Goal: Complete application form

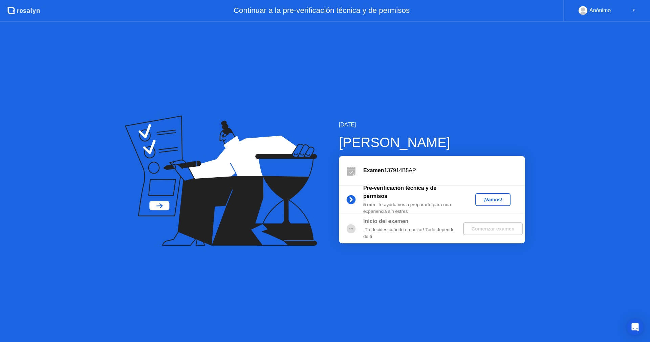
click at [494, 201] on div "¡Vamos!" at bounding box center [493, 199] width 30 height 5
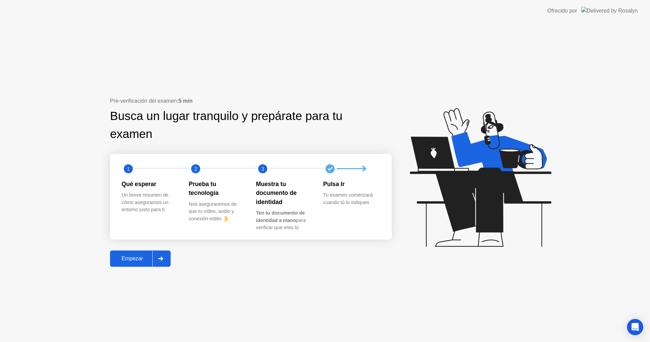
click at [139, 258] on div "Empezar" at bounding box center [132, 258] width 40 height 6
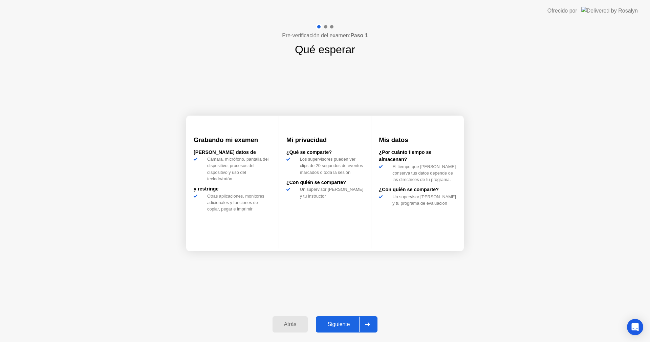
click at [348, 321] on div "Siguiente" at bounding box center [338, 324] width 41 height 6
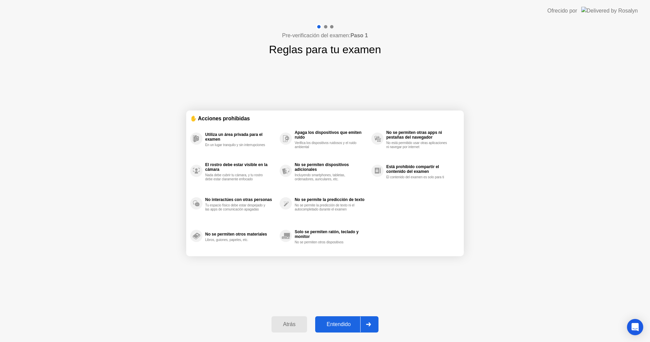
click at [350, 321] on div "Entendido" at bounding box center [338, 324] width 43 height 6
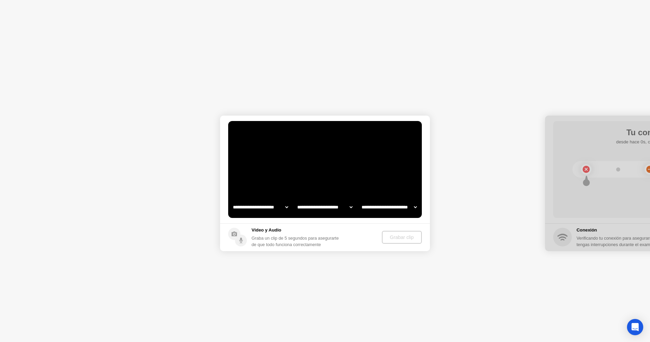
select select "**********"
select select "*******"
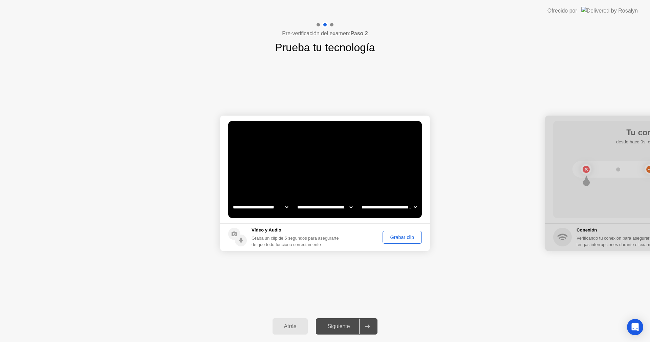
click at [397, 234] on div "Grabar clip" at bounding box center [402, 236] width 35 height 5
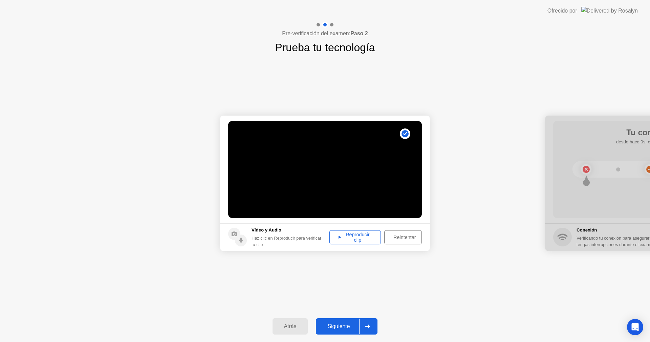
click at [346, 238] on div "Reproducir clip" at bounding box center [355, 237] width 47 height 11
click at [349, 319] on button "Siguiente" at bounding box center [347, 326] width 62 height 16
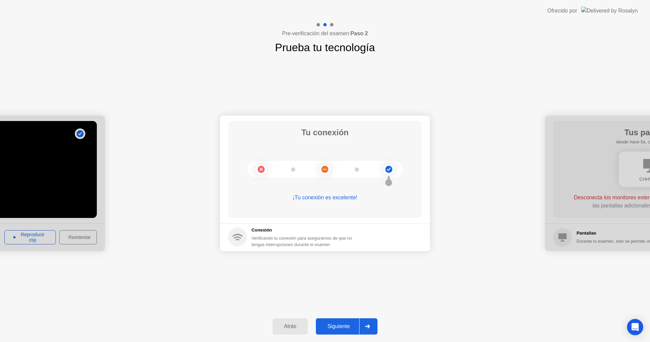
click at [336, 318] on button "Siguiente" at bounding box center [347, 326] width 62 height 16
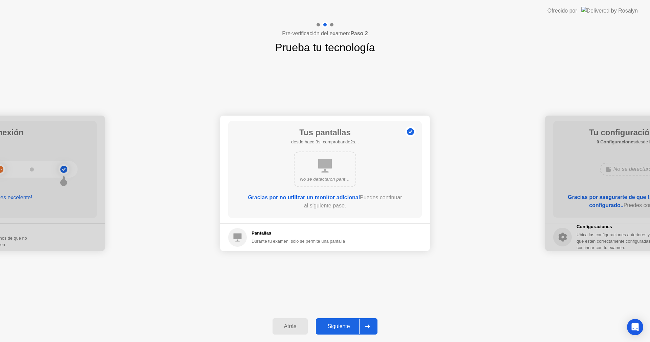
click at [342, 324] on div "Siguiente" at bounding box center [338, 326] width 41 height 6
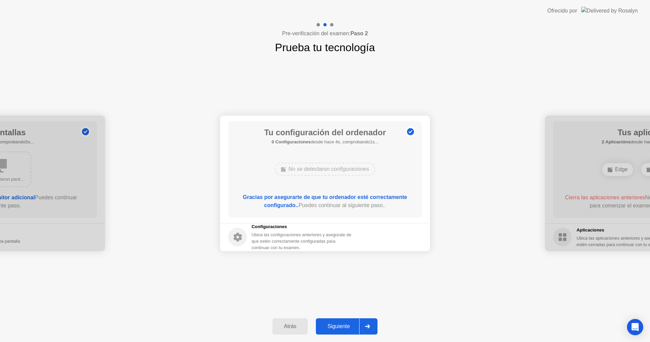
click at [340, 326] on div "Siguiente" at bounding box center [338, 326] width 41 height 6
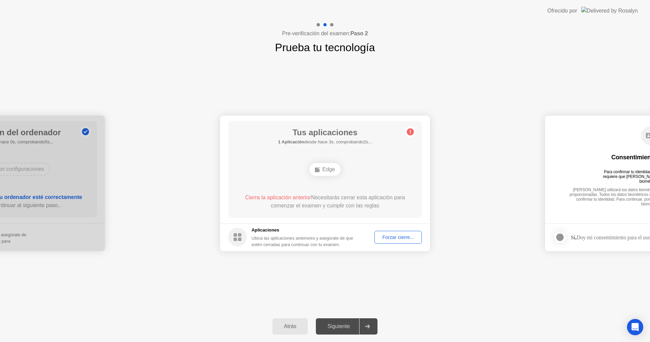
click at [327, 167] on div "Edge" at bounding box center [324, 169] width 31 height 13
click at [399, 239] on div "Forzar cierre..." at bounding box center [398, 236] width 43 height 5
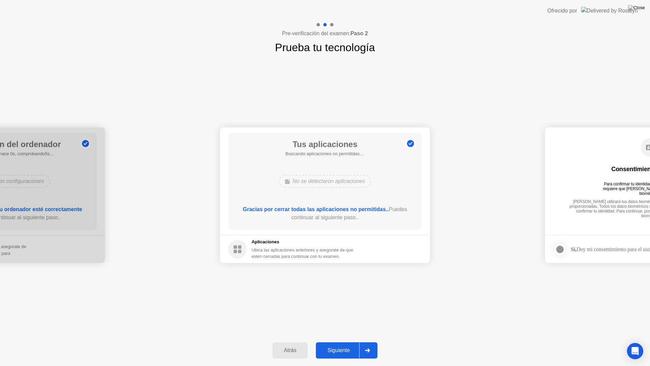
click at [340, 341] on button "Siguiente" at bounding box center [347, 350] width 62 height 16
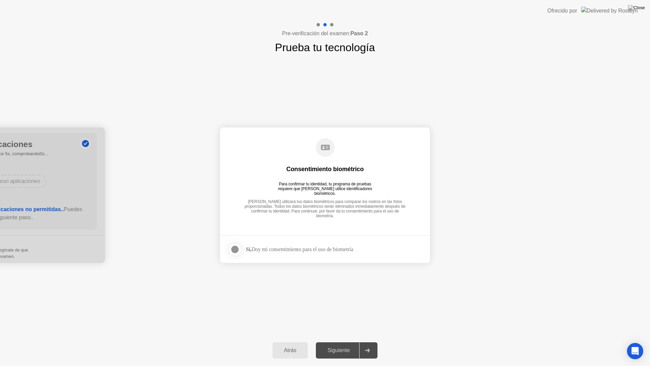
click at [239, 249] on div at bounding box center [235, 249] width 8 height 8
click at [347, 341] on div "Siguiente" at bounding box center [338, 350] width 41 height 6
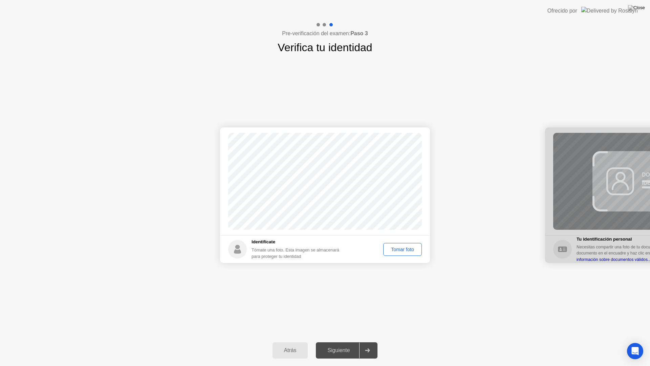
click at [405, 247] on div "Tomar foto" at bounding box center [403, 248] width 34 height 5
click at [410, 248] on div "Repetir" at bounding box center [406, 248] width 26 height 5
click at [410, 248] on div "Tomar foto" at bounding box center [403, 248] width 34 height 5
click at [351, 341] on div "Siguiente" at bounding box center [338, 350] width 41 height 6
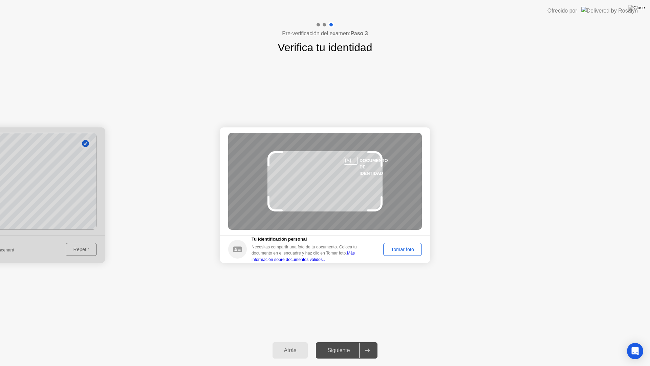
click at [412, 250] on div "Tomar foto" at bounding box center [403, 248] width 34 height 5
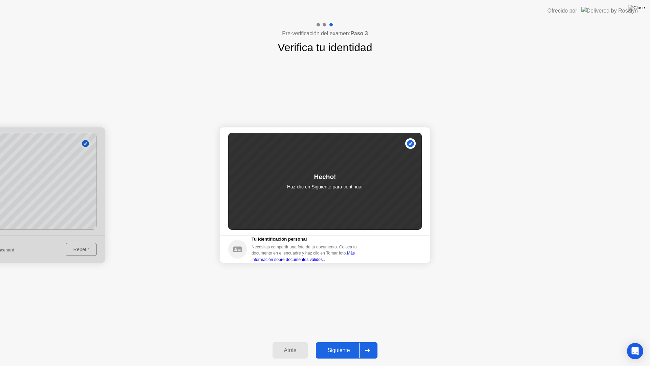
click at [342, 341] on div "Siguiente" at bounding box center [338, 350] width 41 height 6
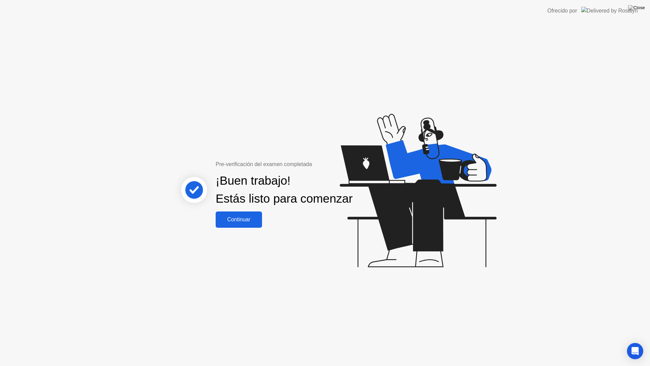
click at [250, 228] on button "Continuar" at bounding box center [239, 219] width 46 height 16
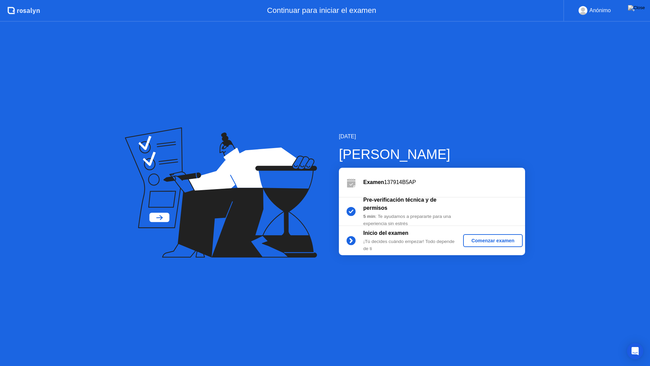
click at [511, 236] on button "Comenzar examen" at bounding box center [492, 240] width 59 height 13
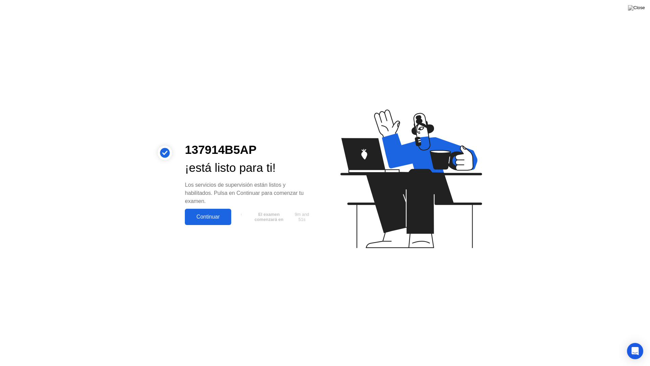
click at [217, 219] on div "Continuar" at bounding box center [208, 217] width 42 height 6
